Goal: Task Accomplishment & Management: Manage account settings

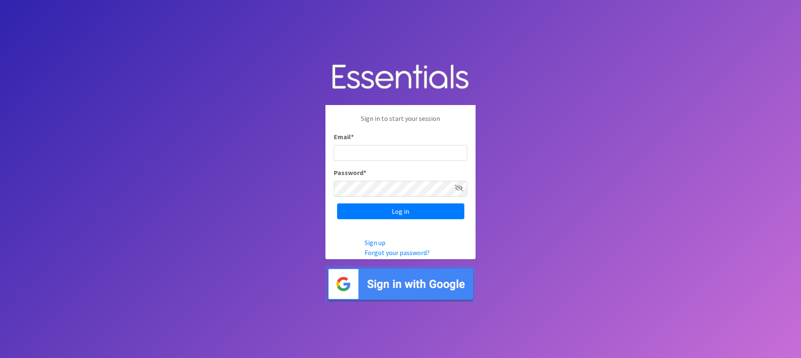
click at [459, 189] on icon at bounding box center [459, 188] width 8 height 7
click at [370, 154] on input "Email *" at bounding box center [400, 153] width 133 height 16
type input "[PERSON_NAME][EMAIL_ADDRESS][DOMAIN_NAME]"
click at [337, 204] on input "Log in" at bounding box center [400, 212] width 127 height 16
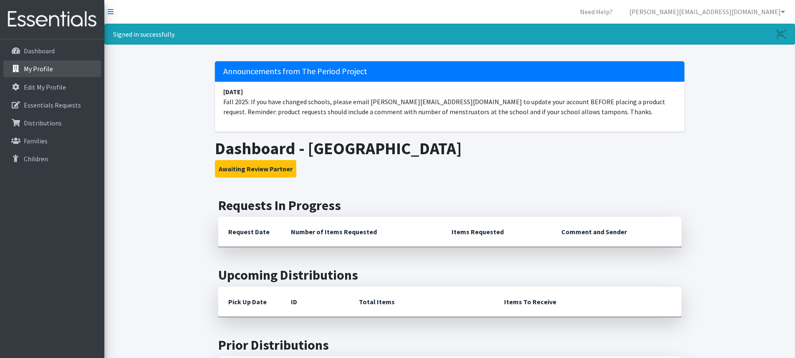
click at [34, 70] on p "My Profile" at bounding box center [38, 69] width 29 height 8
